Goal: Transaction & Acquisition: Purchase product/service

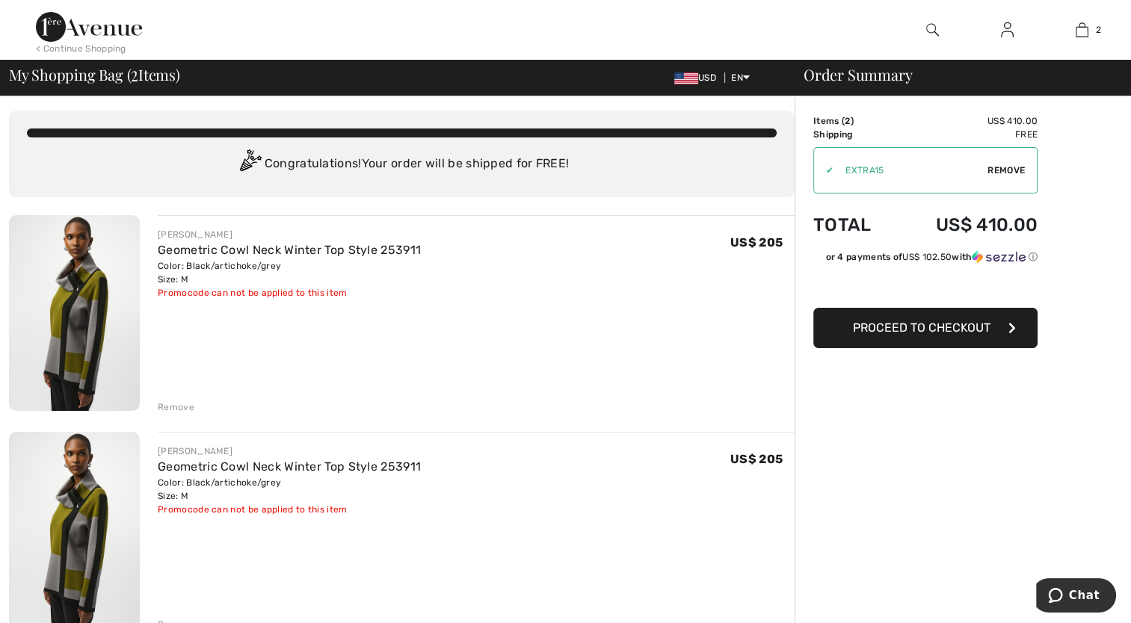
scroll to position [149, 0]
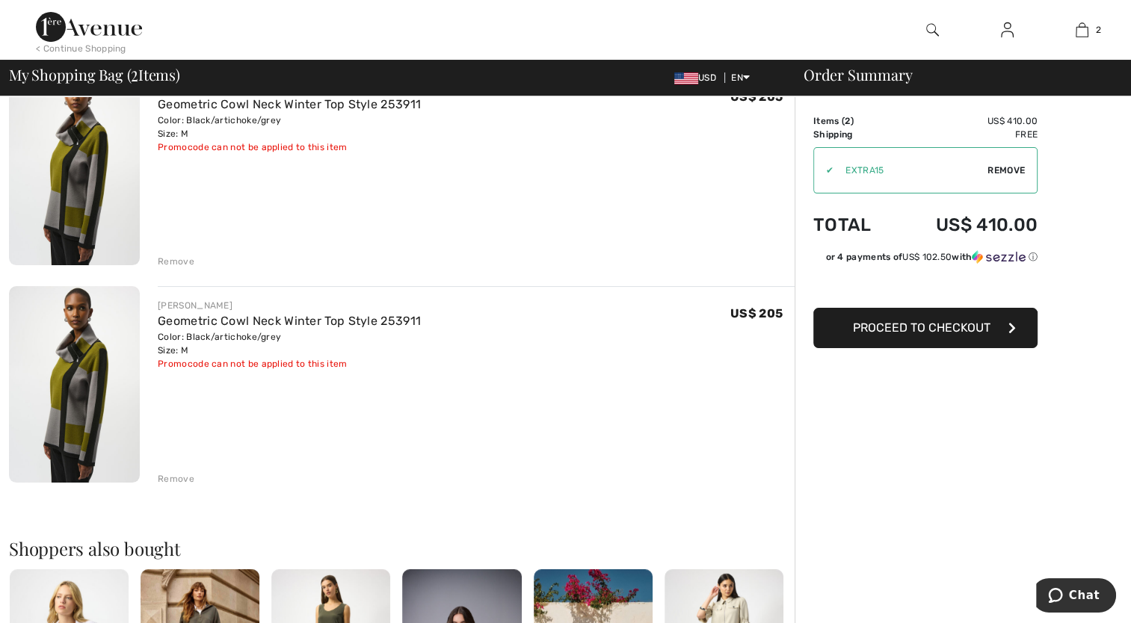
click at [182, 475] on div "Remove" at bounding box center [176, 478] width 37 height 13
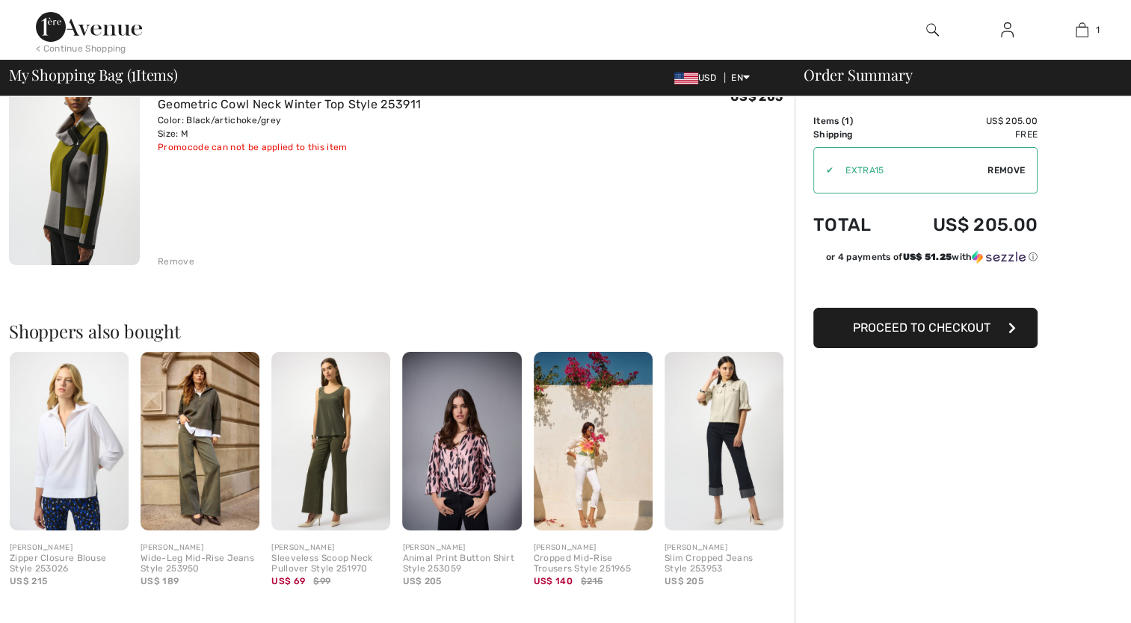
scroll to position [0, 0]
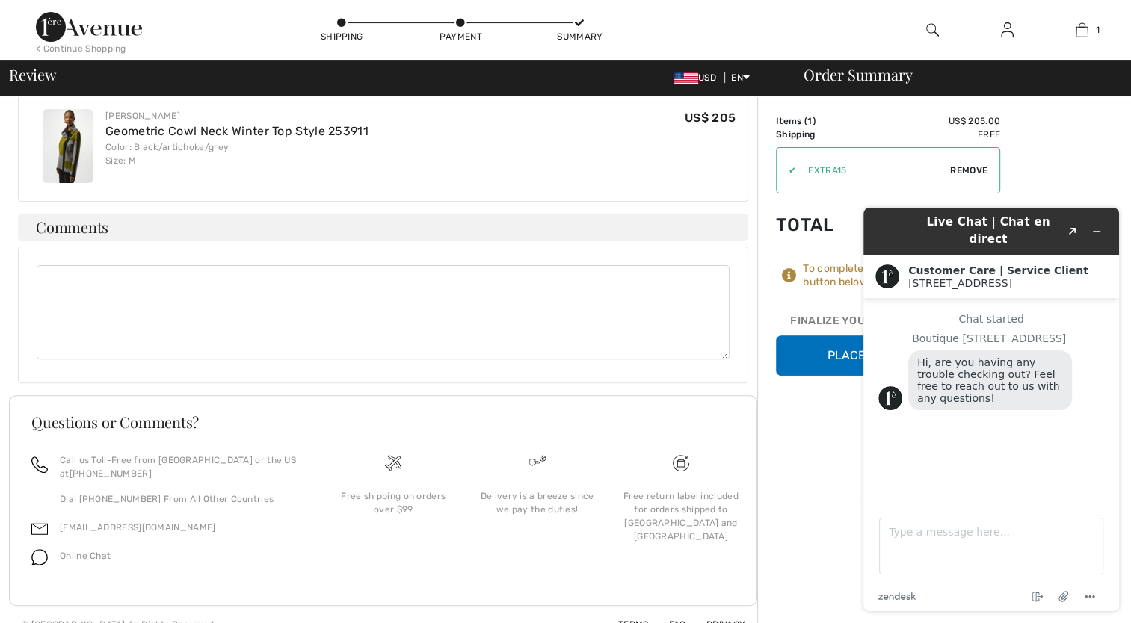
scroll to position [423, 0]
click at [812, 436] on div "Order Summary Details Items ( 1 ) US$ 205.00 Promo code US$ 0.00 Shipping Free …" at bounding box center [944, 157] width 374 height 968
click at [1098, 227] on icon "Minimize widget" at bounding box center [1096, 231] width 10 height 10
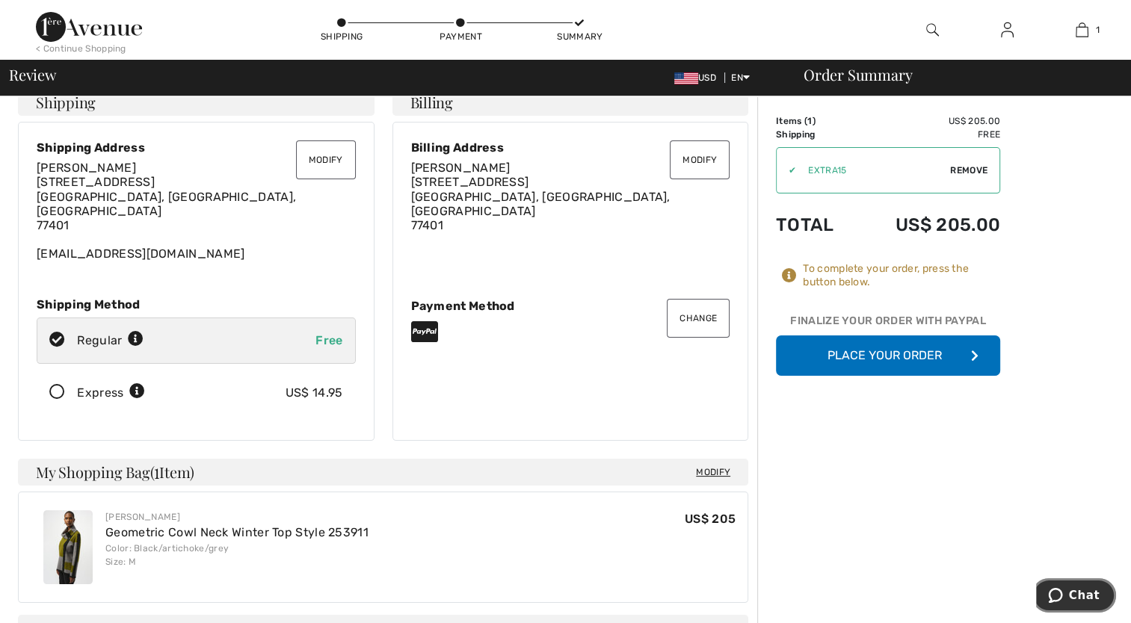
scroll to position [0, 0]
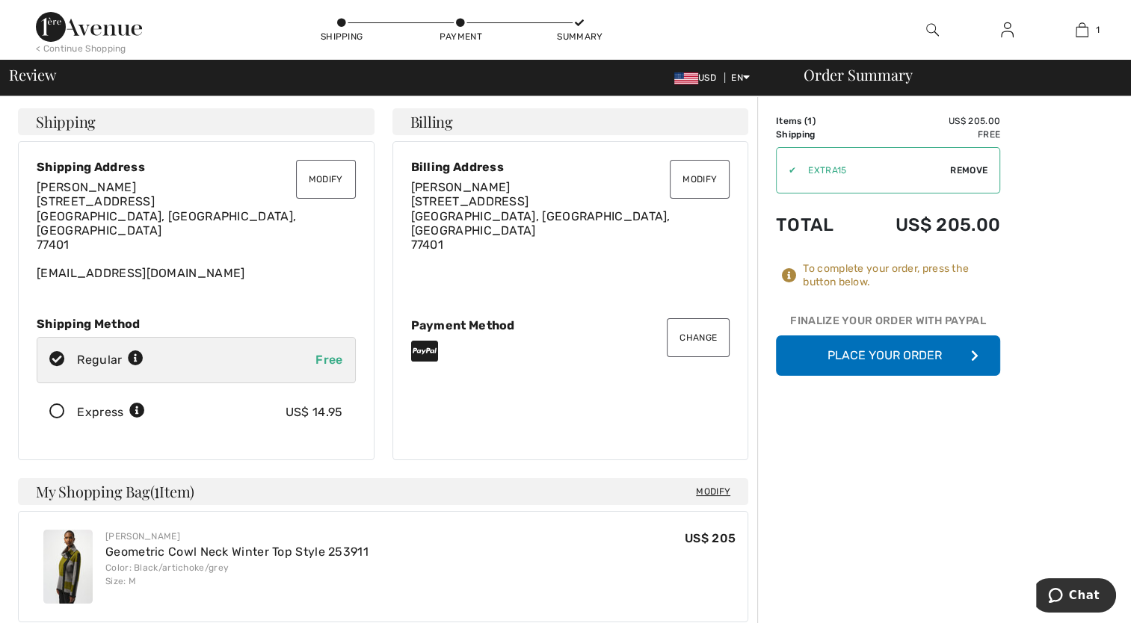
click at [916, 362] on button "Place Your Order" at bounding box center [888, 356] width 224 height 40
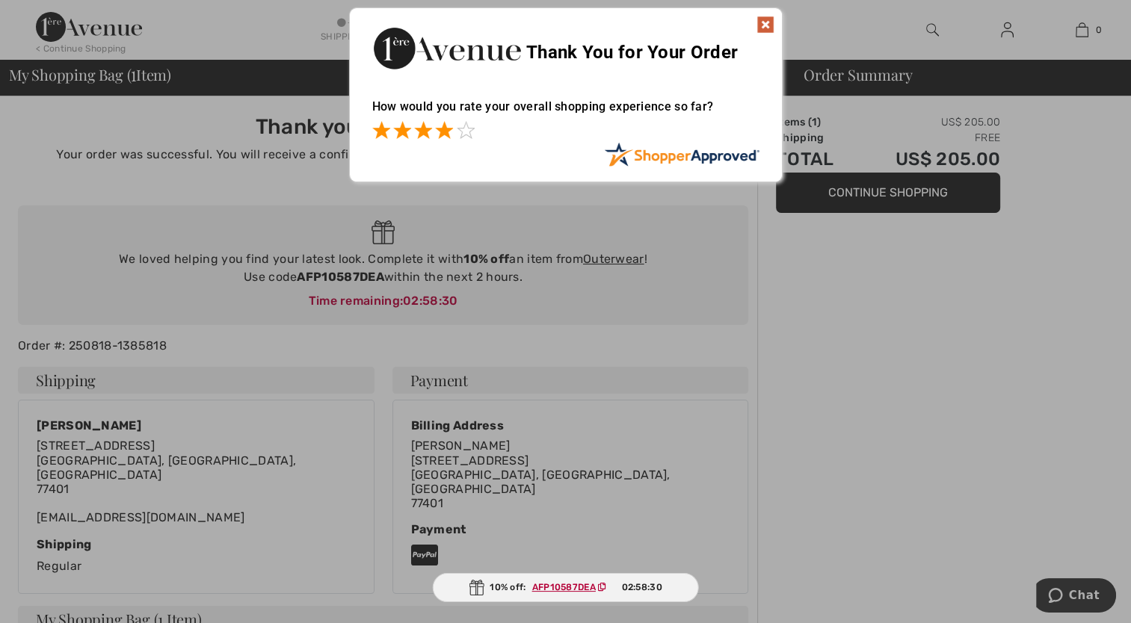
click at [442, 133] on span at bounding box center [444, 130] width 18 height 18
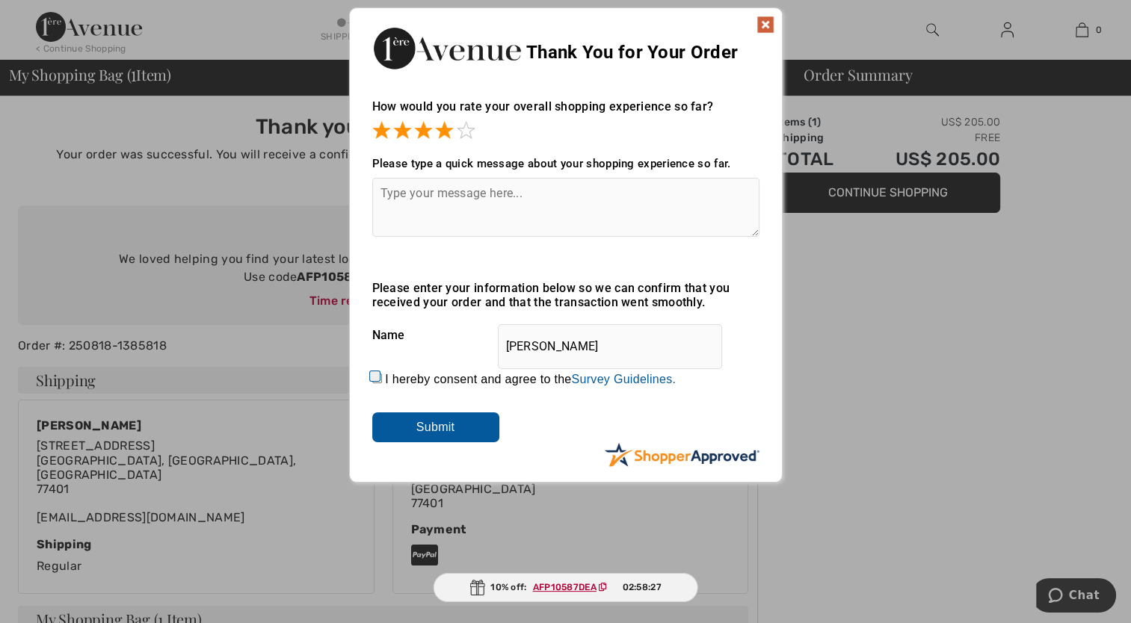
click at [421, 429] on input "Submit" at bounding box center [435, 428] width 127 height 30
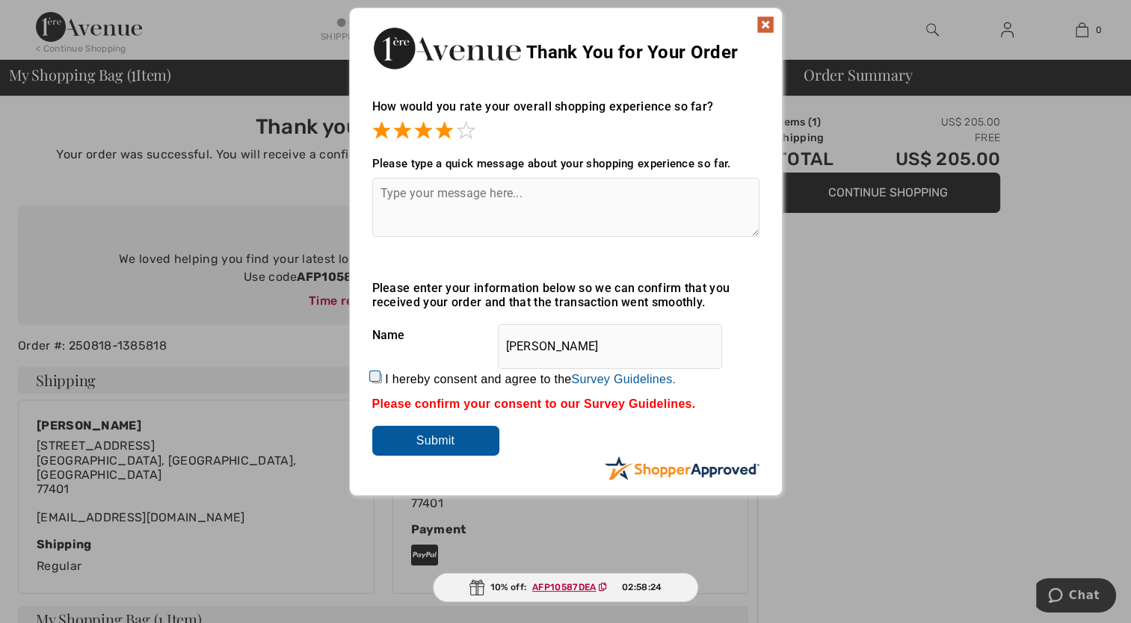
click at [764, 22] on img at bounding box center [765, 25] width 18 height 18
